Goal: Find specific page/section: Find specific page/section

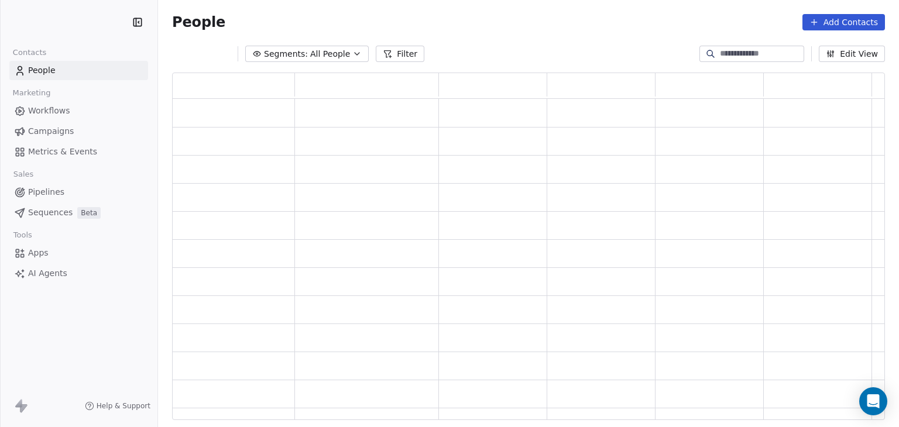
scroll to position [338, 703]
click at [70, 23] on html "Swipe One Contacts People Marketing Workflows Campaigns Metrics & Events Sales …" at bounding box center [449, 213] width 899 height 427
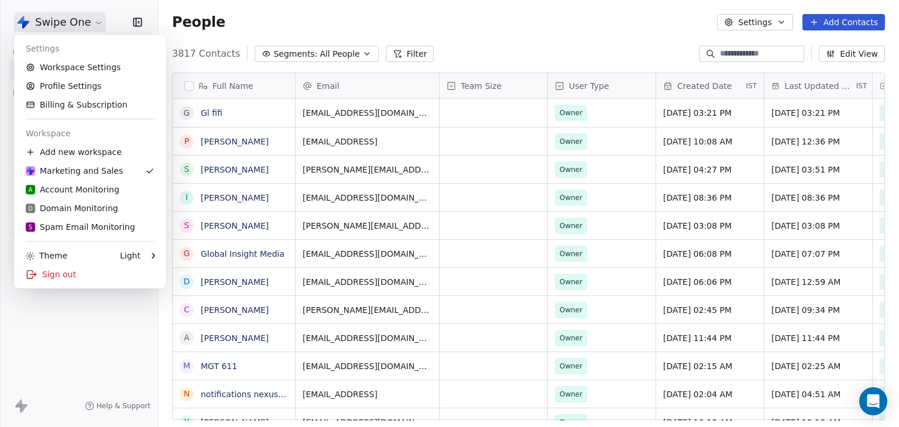
scroll to position [366, 732]
click at [68, 228] on div "S Spam Email Monitoring" at bounding box center [80, 227] width 109 height 12
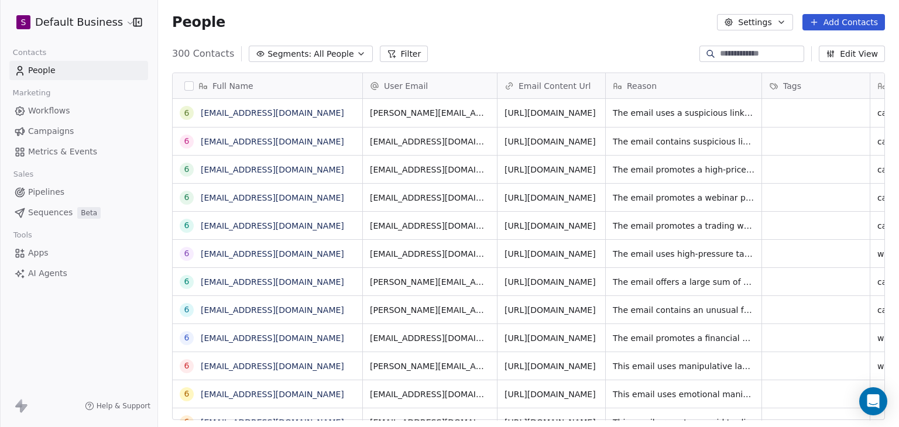
scroll to position [366, 732]
click at [302, 114] on link "68d0fca264448b466e6eecf5@spam.com" at bounding box center [272, 112] width 143 height 9
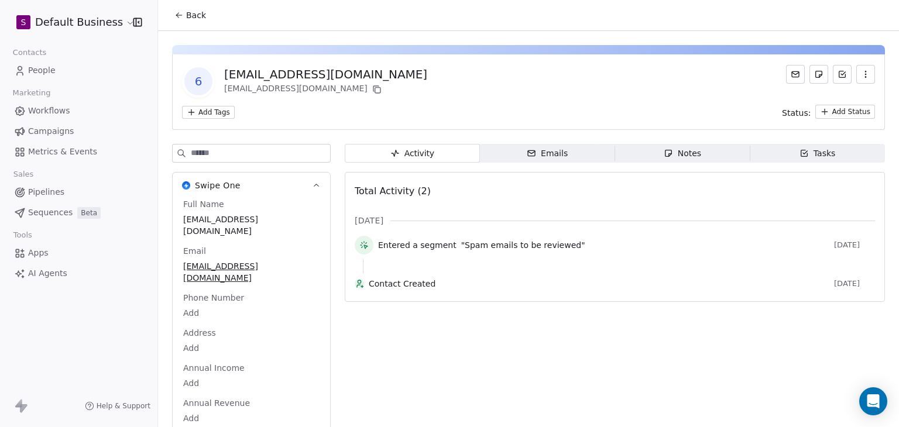
click at [200, 17] on span "Back" at bounding box center [196, 15] width 20 height 12
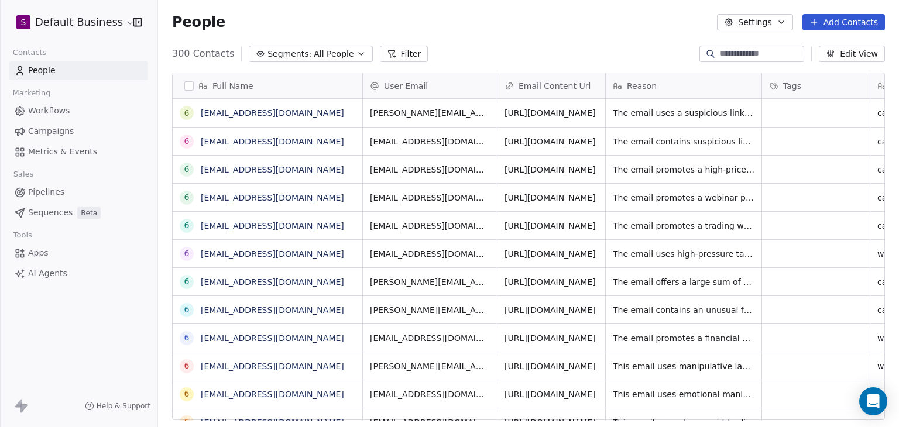
click at [394, 59] on button "Filter" at bounding box center [404, 54] width 49 height 16
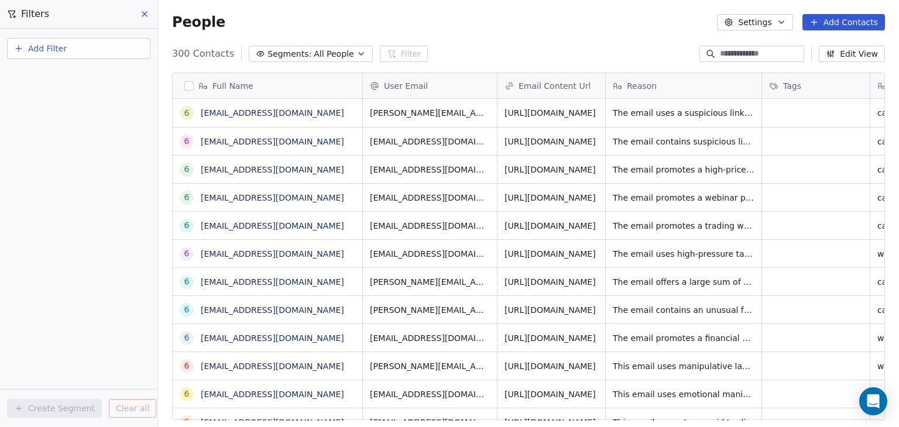
click at [75, 53] on button "Add Filter" at bounding box center [78, 48] width 143 height 21
click at [70, 81] on span "Contact properties" at bounding box center [57, 76] width 76 height 12
type input "****"
click at [52, 118] on span "User Email" at bounding box center [41, 118] width 44 height 12
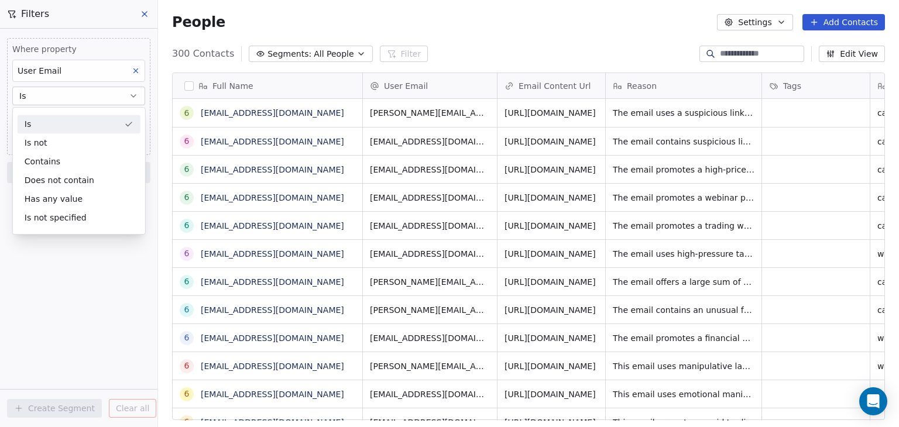
click at [63, 116] on div "Is" at bounding box center [79, 124] width 123 height 19
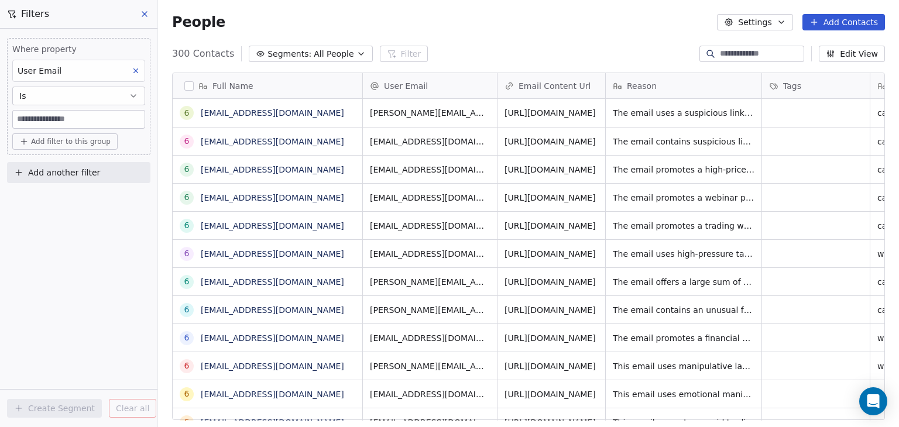
click at [63, 116] on input at bounding box center [79, 120] width 132 height 18
paste input "**********"
type input "**********"
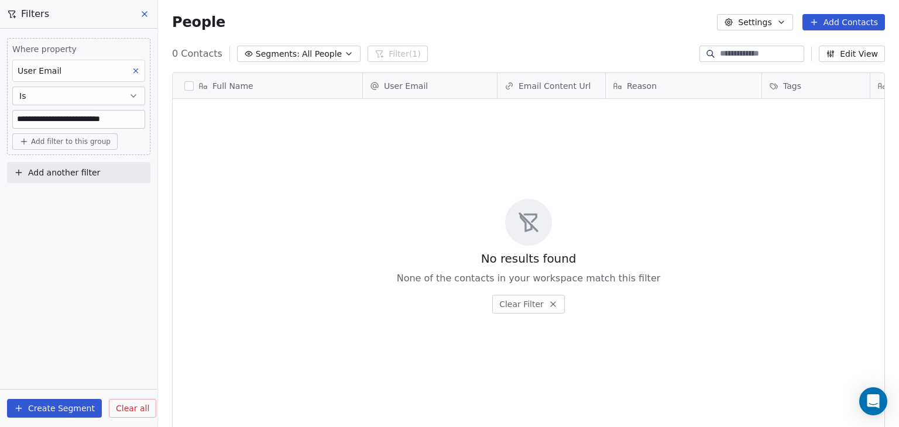
click at [145, 9] on icon at bounding box center [144, 13] width 9 height 9
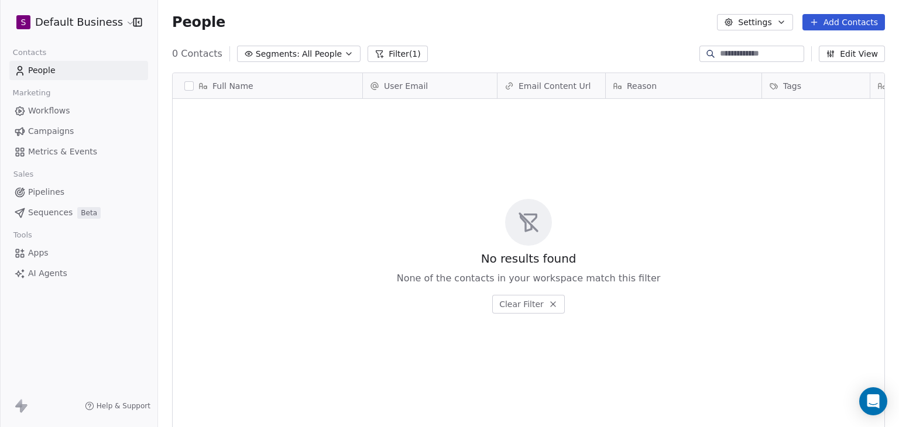
click at [85, 23] on html "S Default Business Contacts People Marketing Workflows Campaigns Metrics & Even…" at bounding box center [449, 213] width 899 height 427
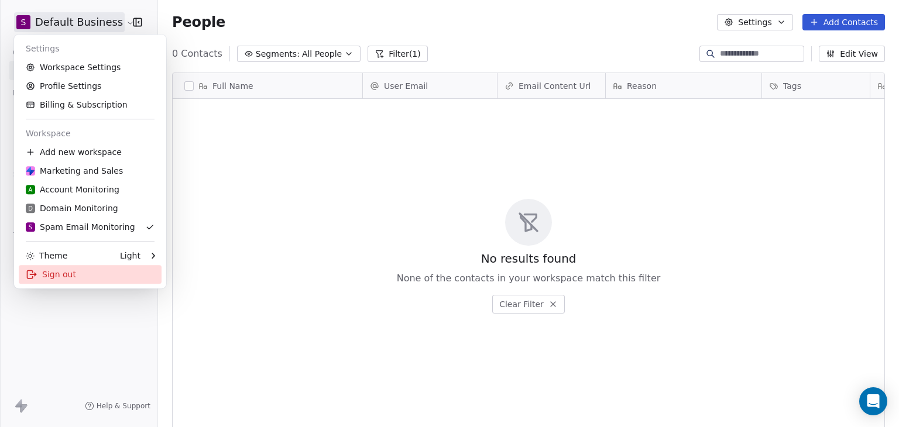
click at [52, 277] on div "Sign out" at bounding box center [90, 274] width 143 height 19
